Goal: Transaction & Acquisition: Book appointment/travel/reservation

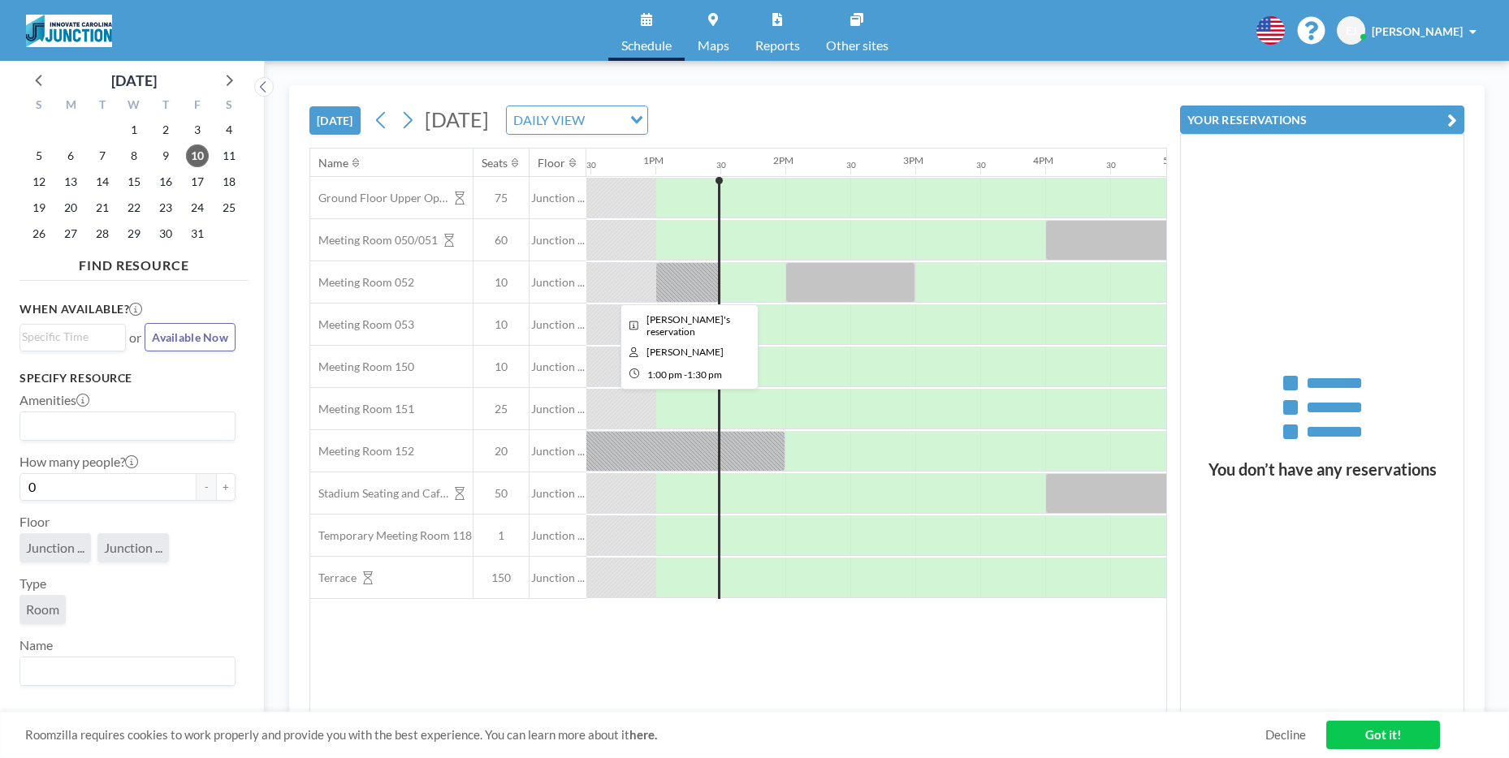
scroll to position [0, 1624]
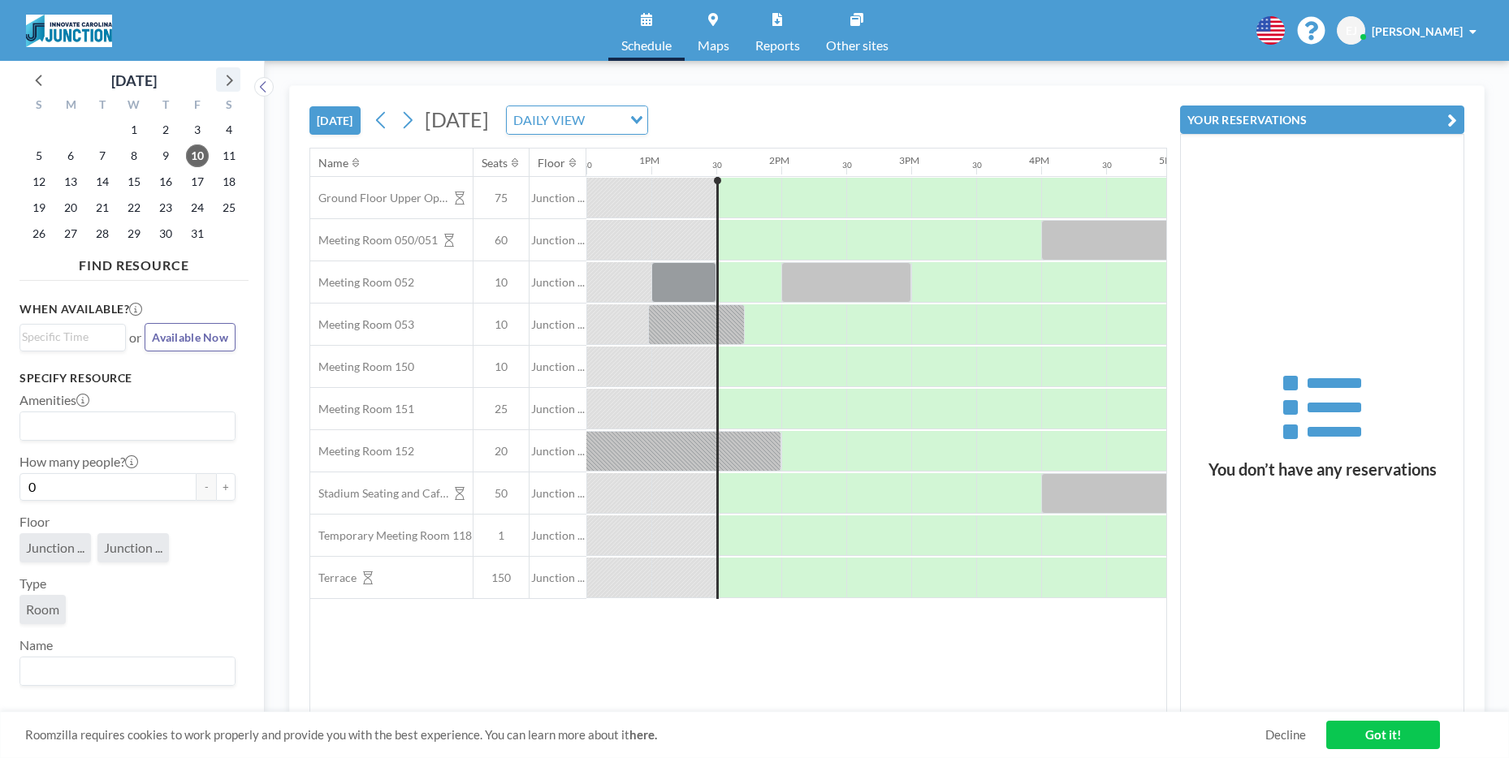
click at [224, 84] on icon at bounding box center [228, 79] width 21 height 21
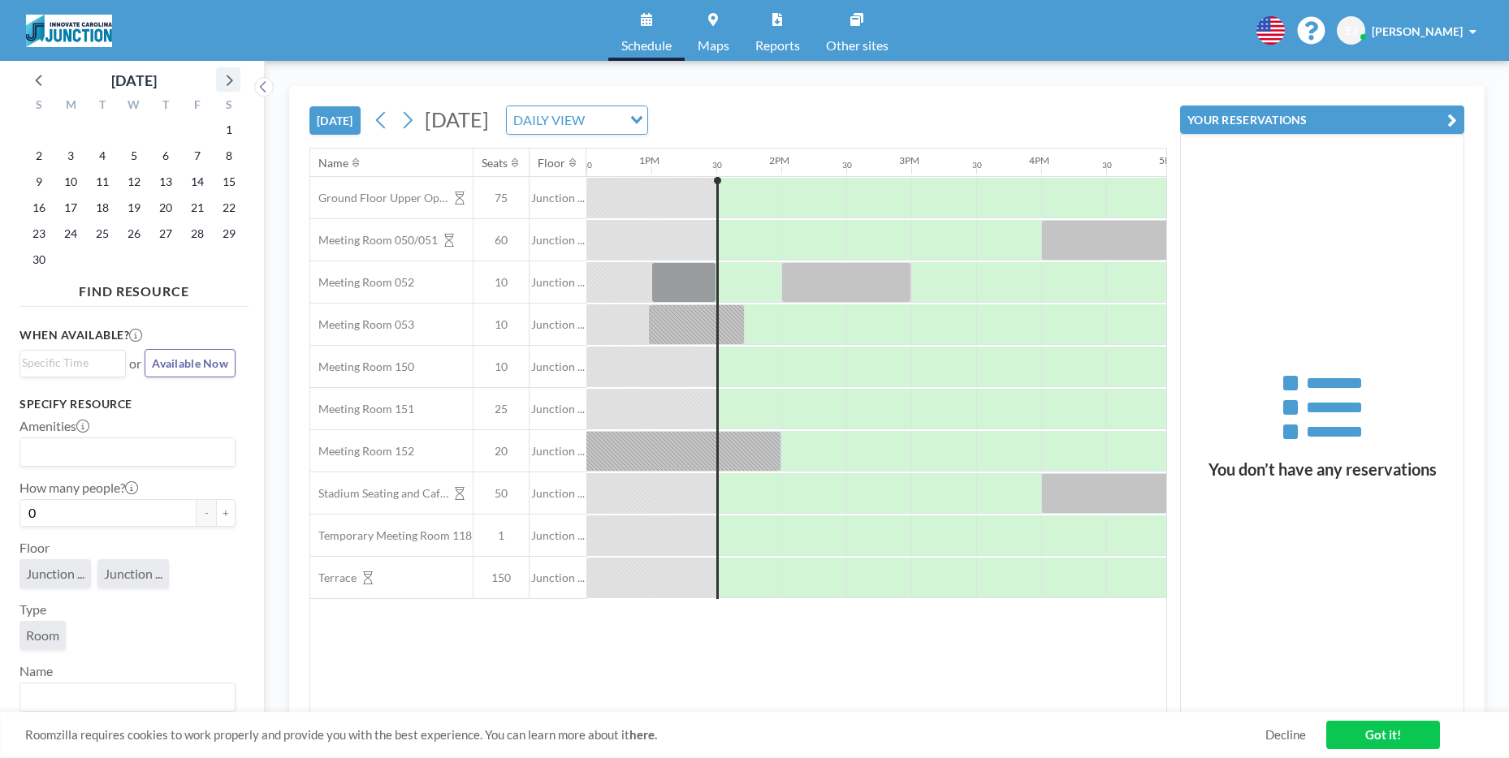
click at [224, 84] on icon at bounding box center [228, 79] width 21 height 21
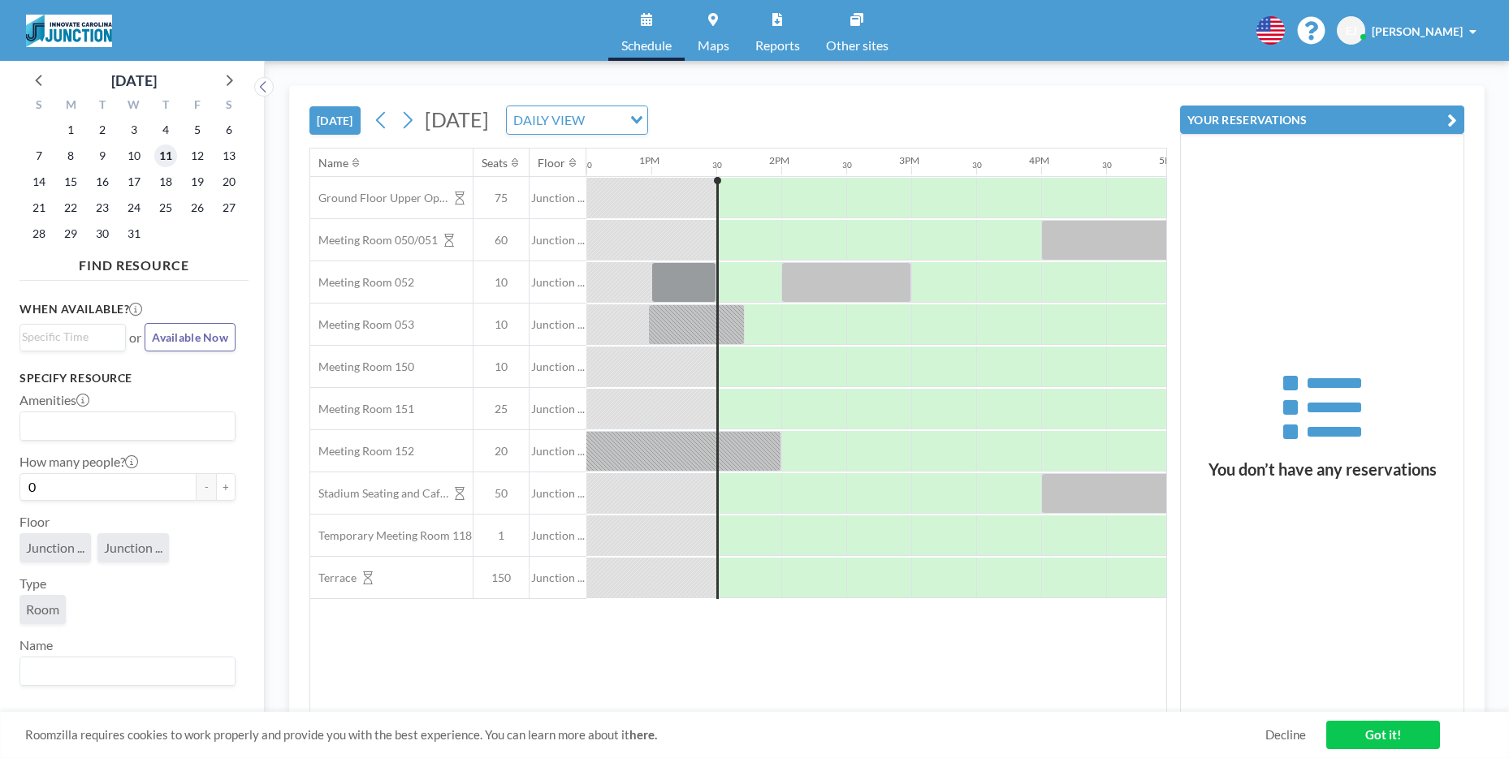
click at [155, 155] on span "11" at bounding box center [165, 156] width 23 height 23
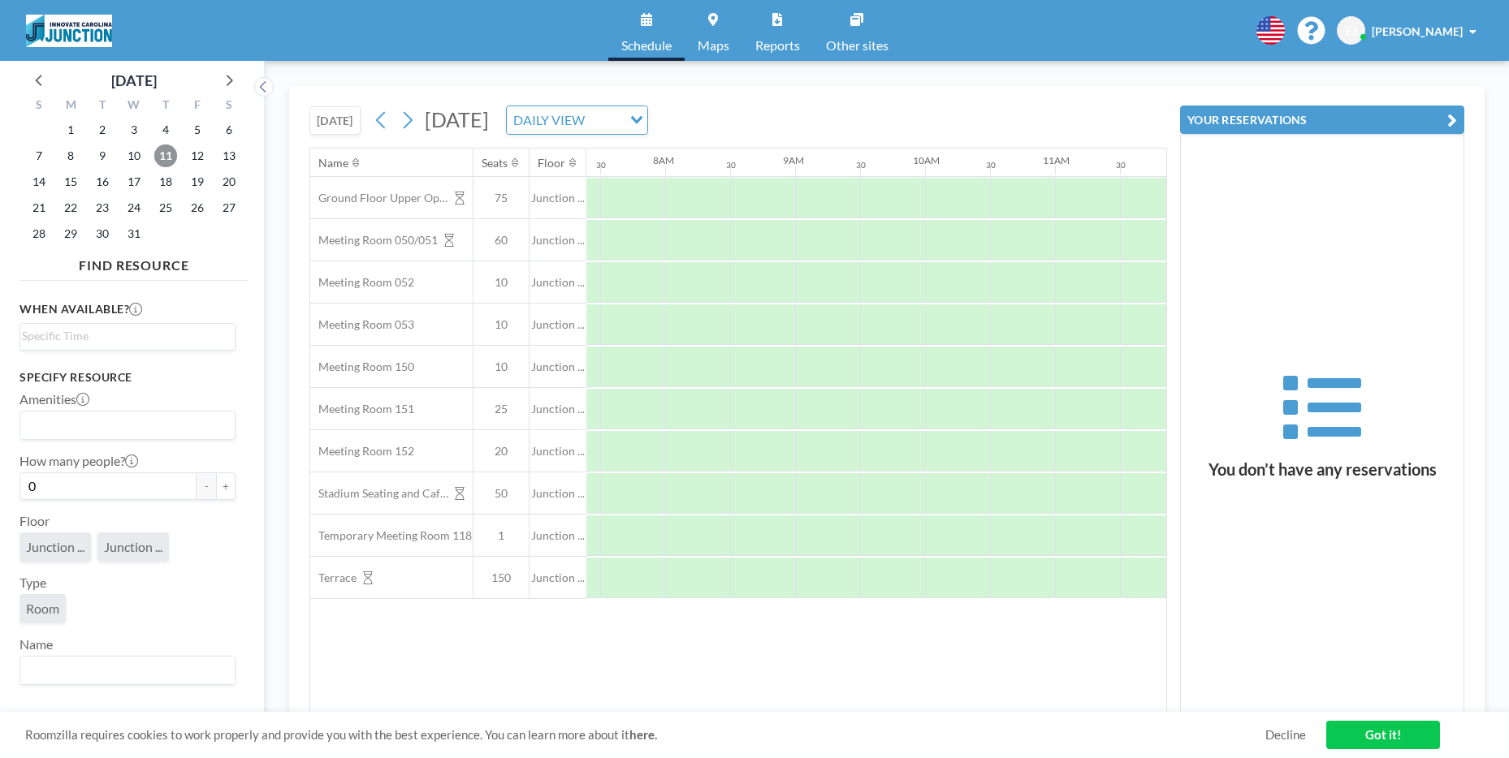
scroll to position [0, 974]
drag, startPoint x: 679, startPoint y: 712, endPoint x: 736, endPoint y: 696, distance: 59.1
click at [736, 696] on div "[DATE] [DATE] DAILY VIEW Loading... Name Seats Floor 12AM 30 1AM 30 2AM 30 3AM …" at bounding box center [886, 409] width 1195 height 649
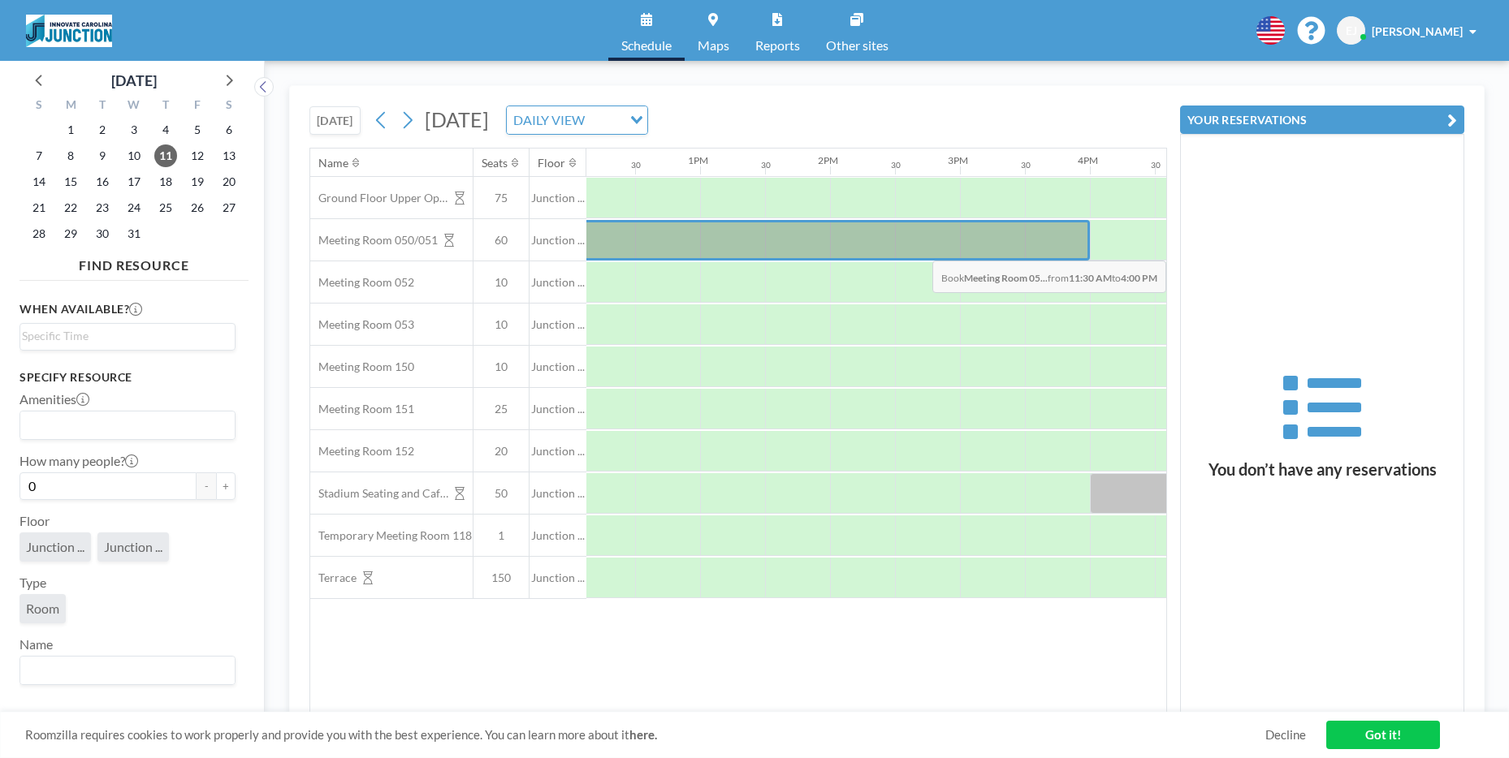
scroll to position [0, 1622]
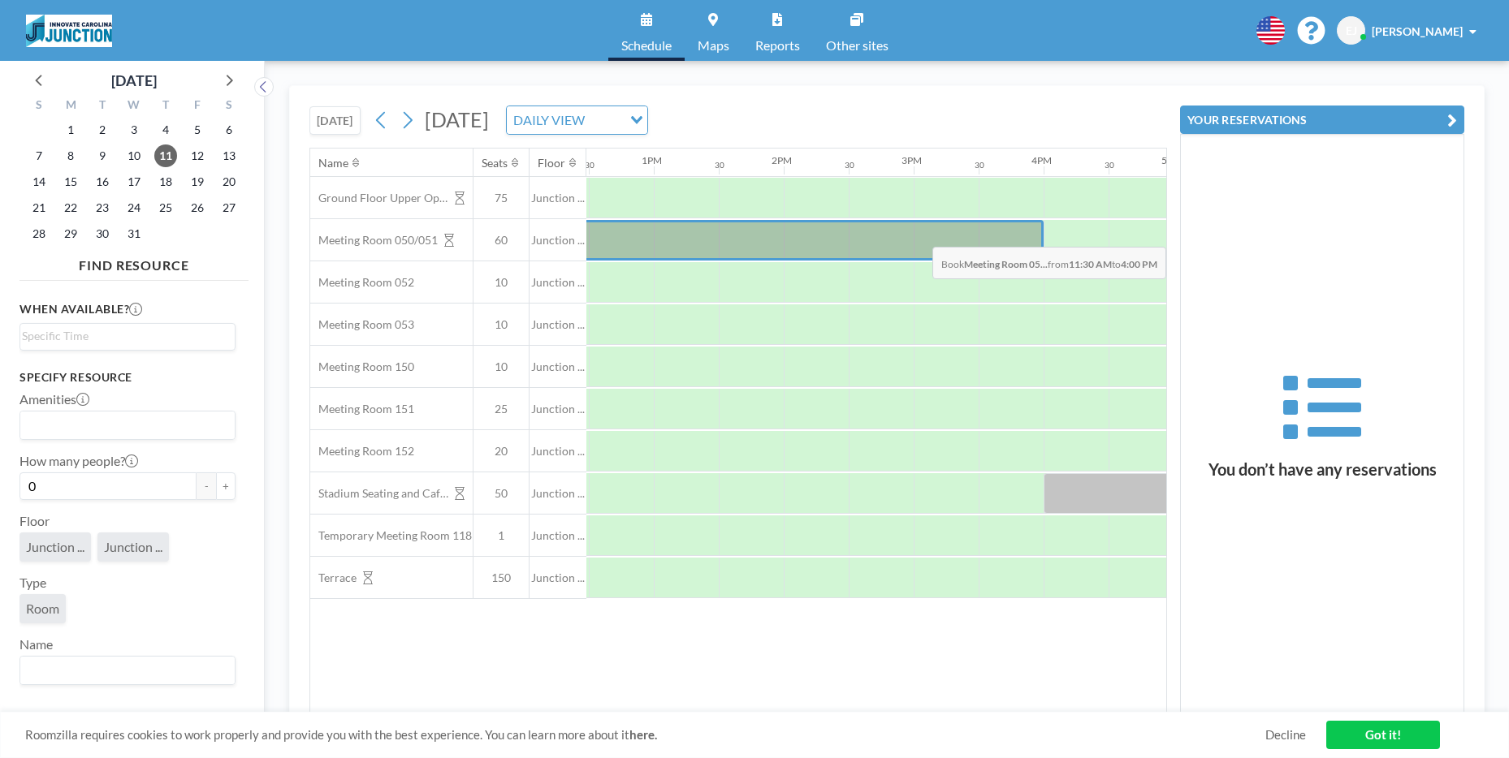
drag, startPoint x: 706, startPoint y: 229, endPoint x: 1046, endPoint y: 235, distance: 339.5
click at [1046, 235] on div at bounding box center [524, 240] width 3118 height 42
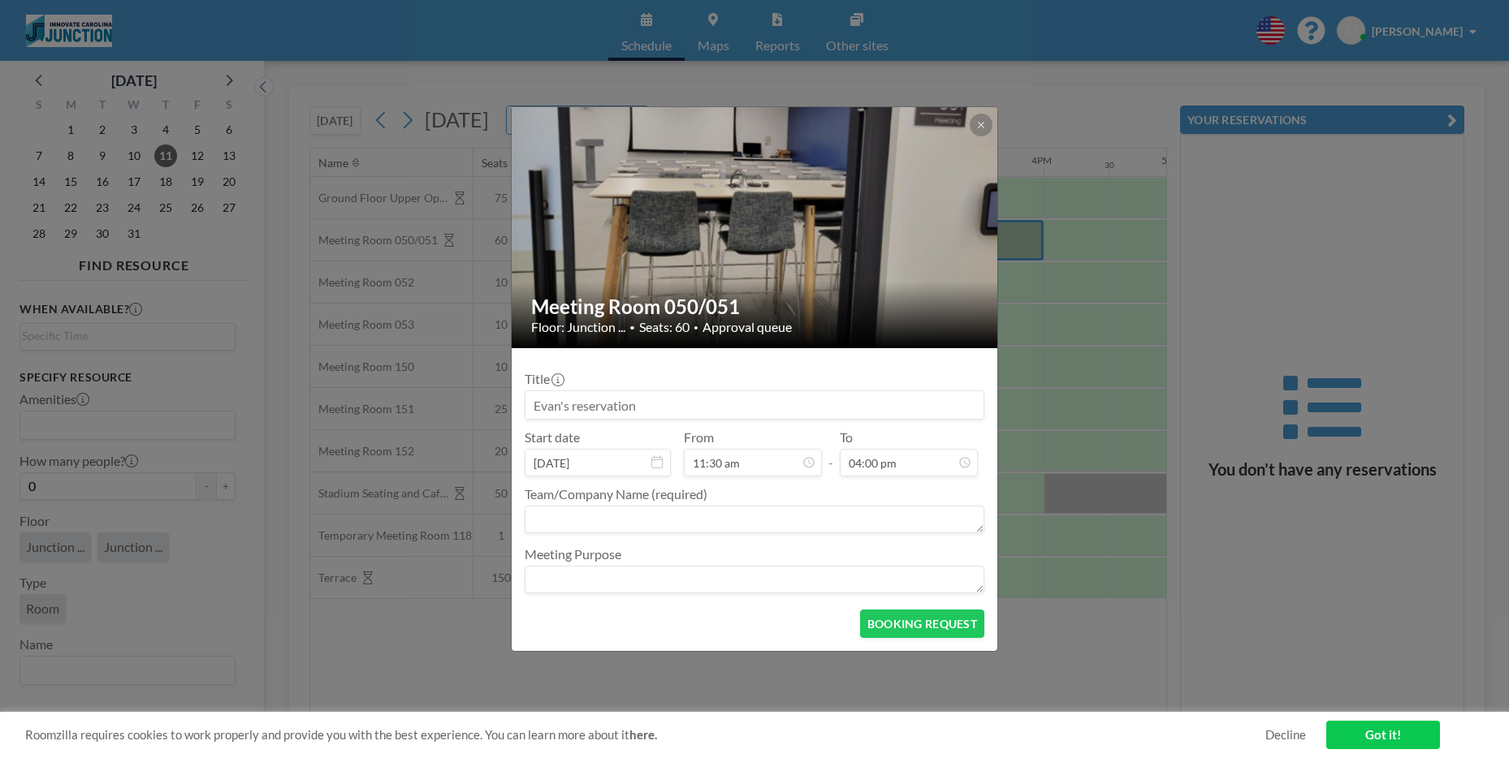
scroll to position [665, 0]
click at [754, 402] on input at bounding box center [754, 405] width 458 height 28
click at [753, 403] on input at bounding box center [754, 405] width 458 height 28
type input "A"
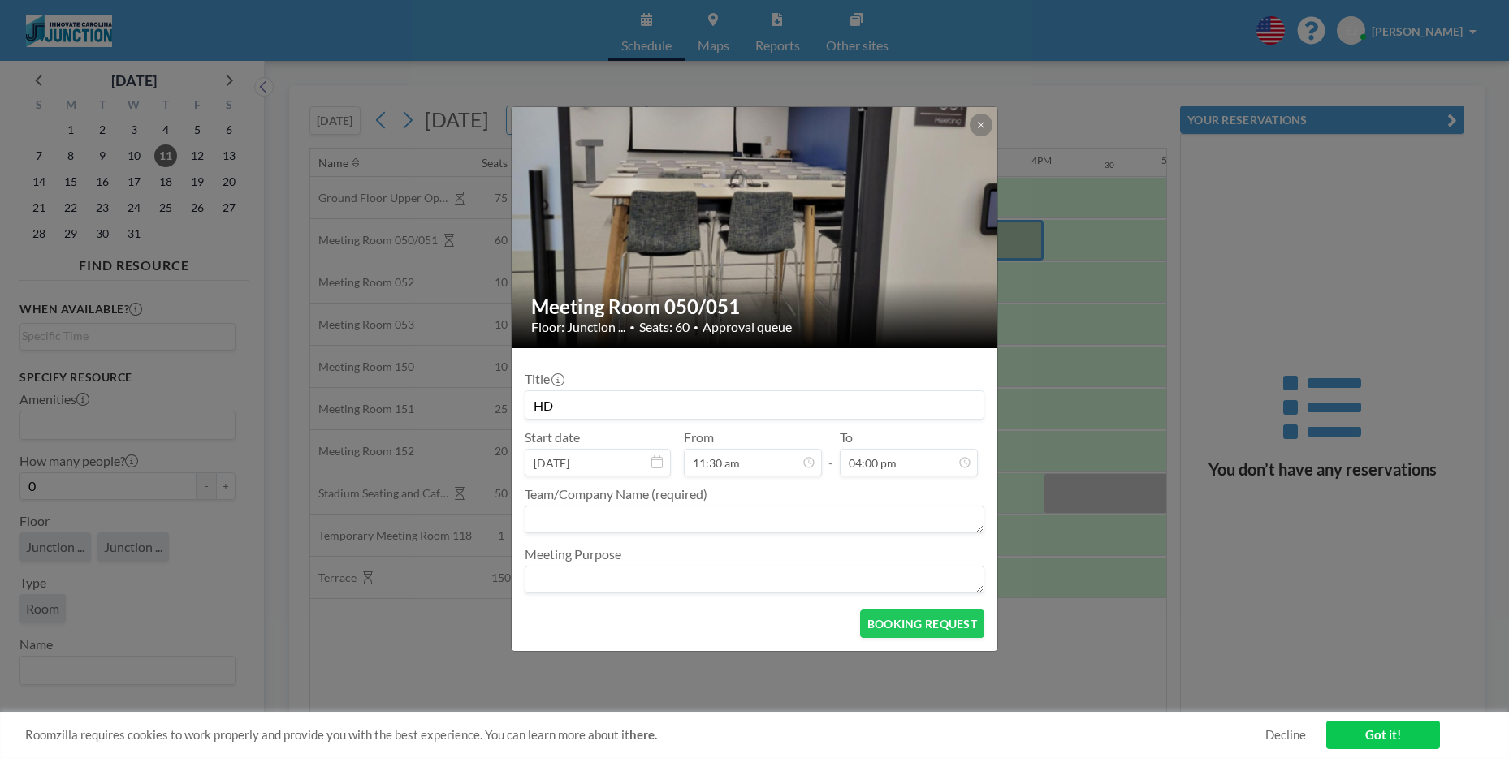
type input "H"
type input "Arclight Workshop"
click at [778, 520] on textarea at bounding box center [755, 520] width 460 height 28
type textarea "Arclight Analytics"
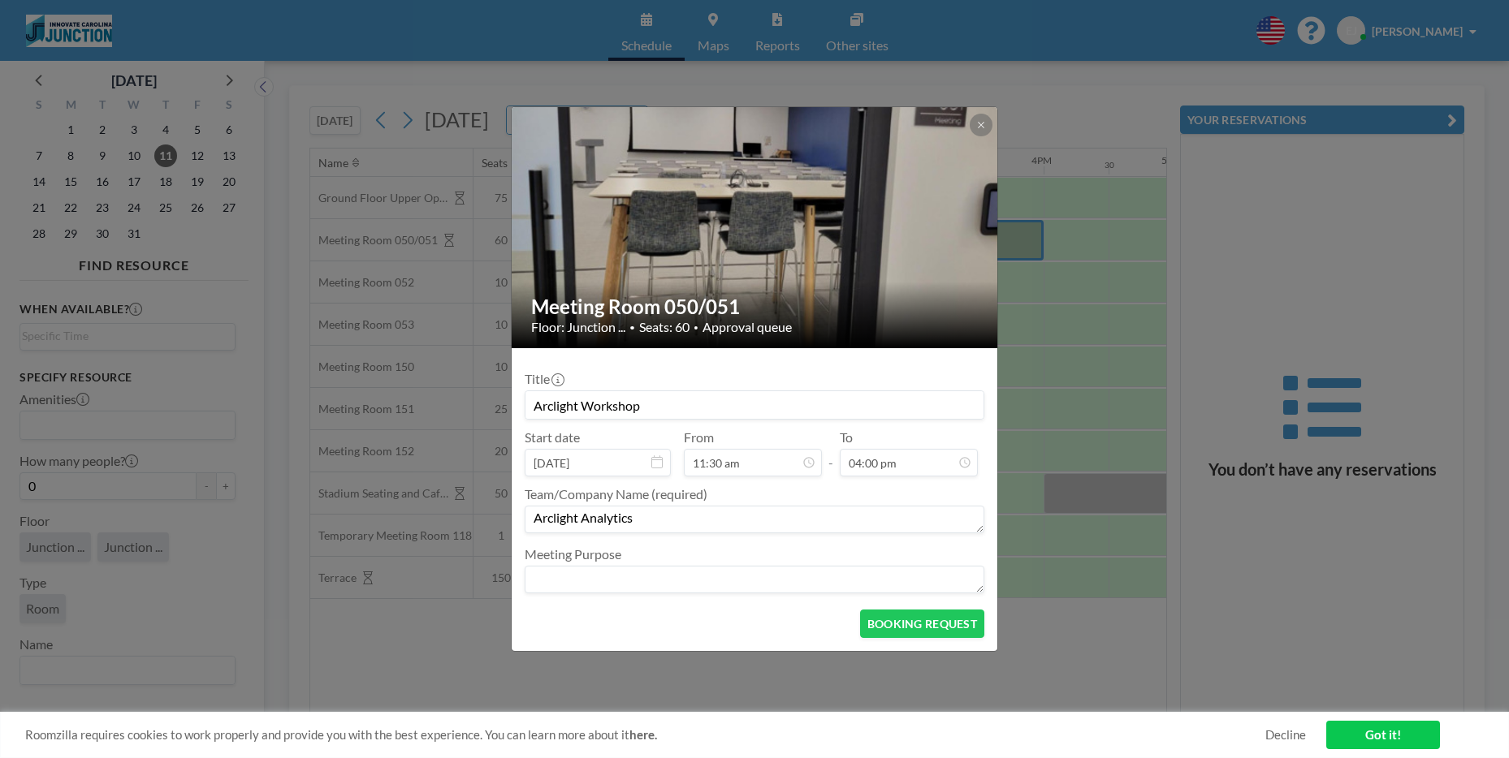
click at [773, 577] on textarea at bounding box center [755, 580] width 460 height 28
type textarea "AI Workshop"
click at [559, 402] on input "Arclight Workshop" at bounding box center [754, 405] width 458 height 28
type input "AI and Healthy Communities Workshop"
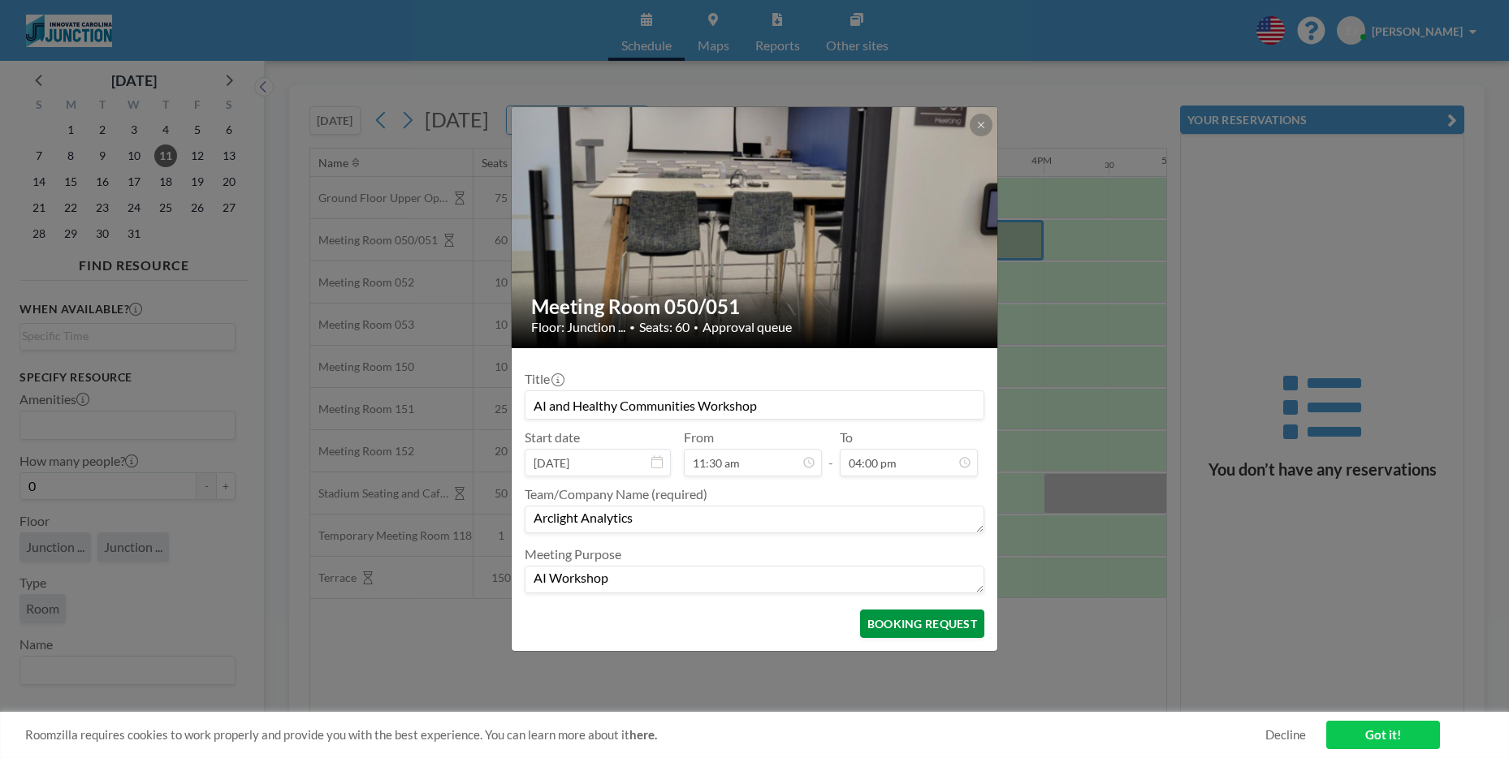
click at [930, 633] on button "BOOKING REQUEST" at bounding box center [922, 624] width 124 height 28
